Goal: Information Seeking & Learning: Learn about a topic

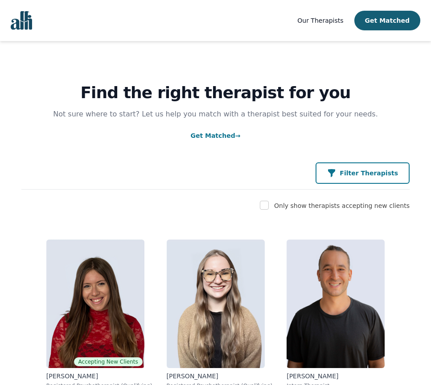
click at [360, 173] on p "Filter Therapists" at bounding box center [369, 173] width 58 height 9
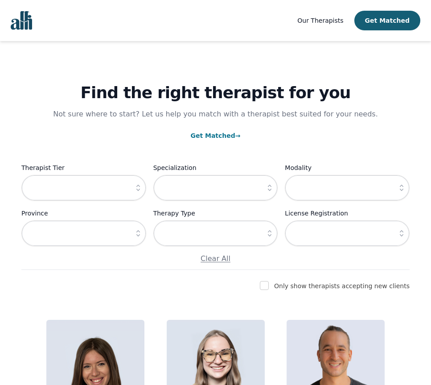
click at [137, 192] on icon "button" at bounding box center [138, 187] width 9 height 9
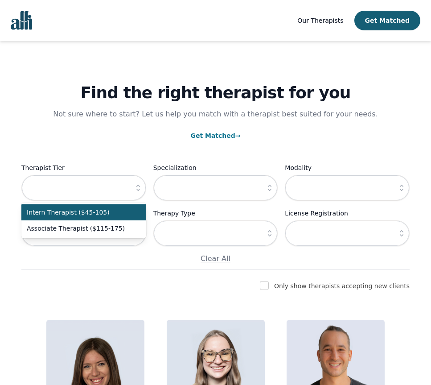
click at [122, 215] on span "Intern Therapist ($45-105)" at bounding box center [78, 212] width 103 height 9
type input "Intern Therapist ($45-105)"
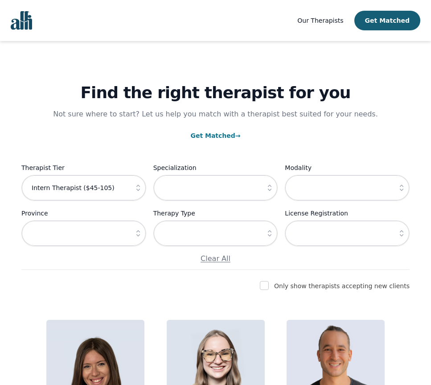
click at [22, 19] on img "Global" at bounding box center [21, 20] width 21 height 19
